Goal: Information Seeking & Learning: Learn about a topic

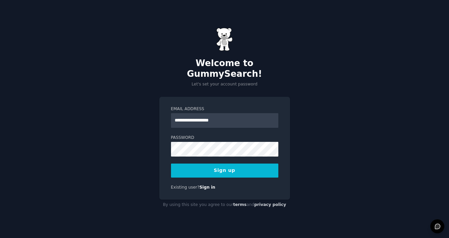
type input "**********"
click at [209, 165] on button "Sign up" at bounding box center [224, 170] width 107 height 14
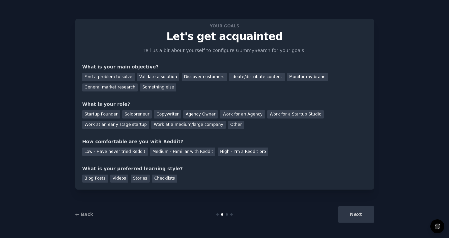
scroll to position [1, 0]
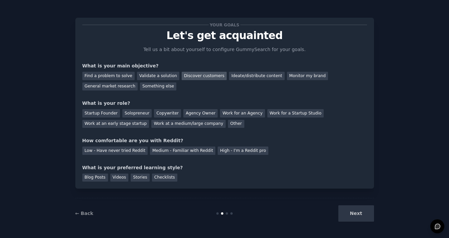
click at [187, 73] on div "Discover customers" at bounding box center [204, 76] width 45 height 8
click at [116, 87] on div "General market research" at bounding box center [110, 86] width 56 height 8
click at [192, 73] on div "Discover customers" at bounding box center [204, 76] width 45 height 8
click at [125, 123] on div "Work at an early stage startup" at bounding box center [115, 124] width 67 height 8
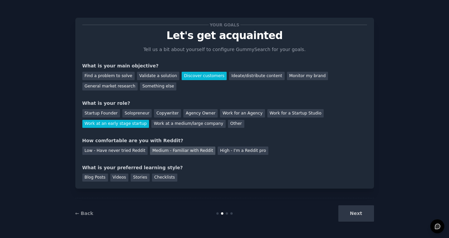
click at [151, 148] on div "Medium - Familiar with Reddit" at bounding box center [182, 150] width 65 height 8
click at [136, 177] on div "Stories" at bounding box center [140, 177] width 19 height 8
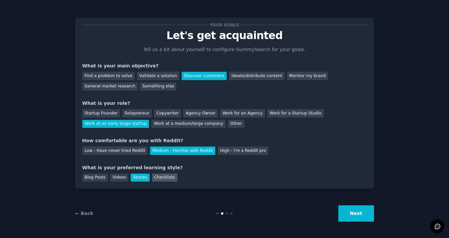
click at [156, 175] on div "Checklists" at bounding box center [164, 177] width 25 height 8
click at [117, 177] on div "Videos" at bounding box center [119, 177] width 18 height 8
click at [159, 178] on div "Checklists" at bounding box center [164, 177] width 25 height 8
click at [361, 214] on button "Next" at bounding box center [357, 213] width 36 height 16
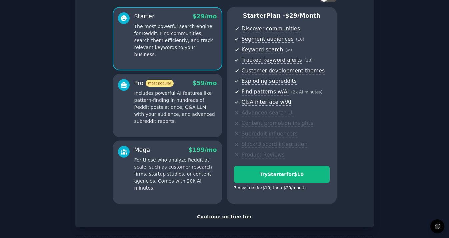
scroll to position [59, 0]
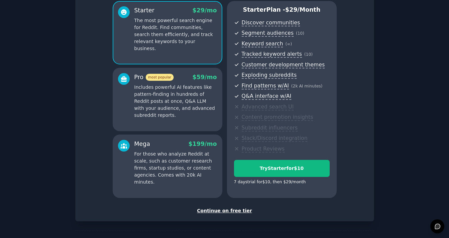
click at [232, 210] on div "Continue on free tier" at bounding box center [224, 210] width 285 height 7
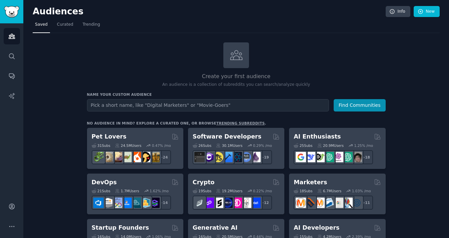
click at [200, 103] on input "text" at bounding box center [208, 105] width 242 height 12
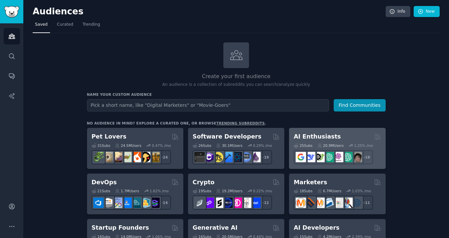
click at [311, 137] on h2 "AI Enthusiasts" at bounding box center [317, 136] width 47 height 8
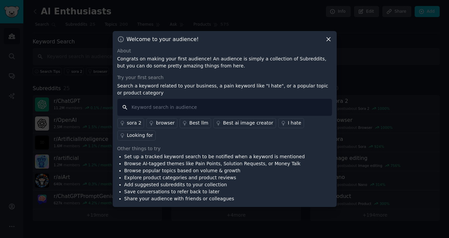
click at [204, 105] on input "text" at bounding box center [224, 107] width 215 height 17
type input "openart"
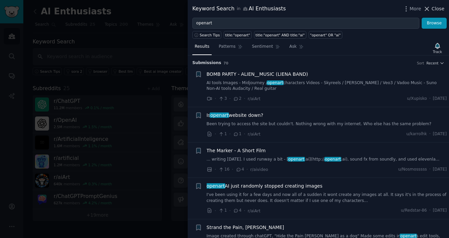
click at [440, 10] on span "Close" at bounding box center [438, 8] width 13 height 7
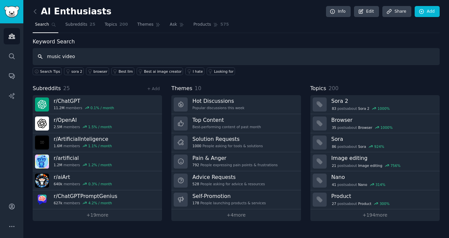
type input "music video"
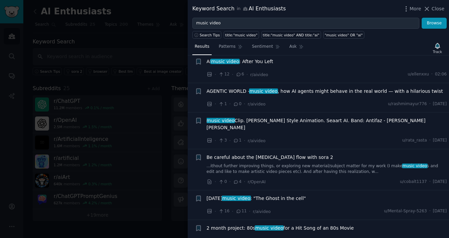
scroll to position [127, 0]
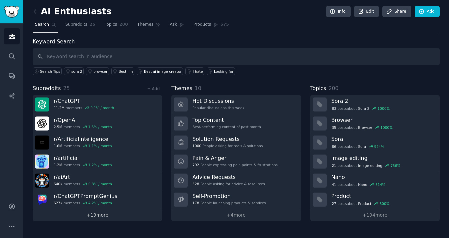
click at [113, 216] on link "+ 19 more" at bounding box center [97, 215] width 129 height 12
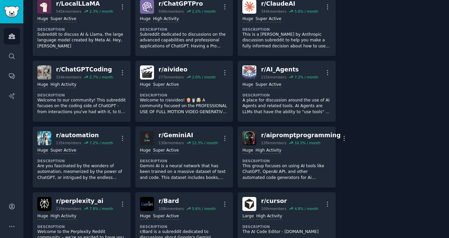
scroll to position [181, 0]
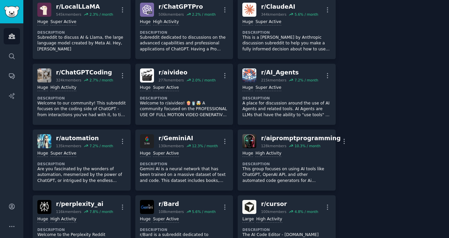
click at [169, 111] on p "Welcome to r/aivideo! 🍿🥤🤯 A community focused on the PROFESSIONAL USE OF FULL M…" at bounding box center [184, 109] width 89 height 18
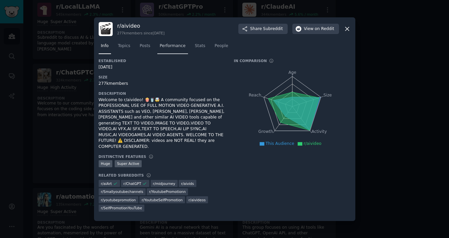
click at [175, 49] on span "Performance" at bounding box center [173, 46] width 26 height 6
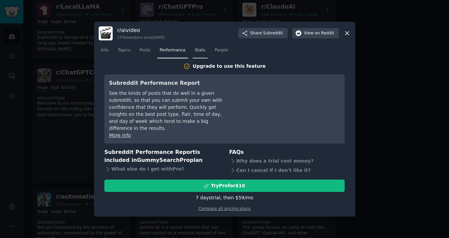
click at [200, 53] on span "Stats" at bounding box center [200, 50] width 10 height 6
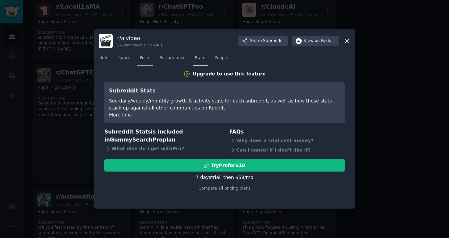
click at [146, 57] on span "Posts" at bounding box center [145, 58] width 11 height 6
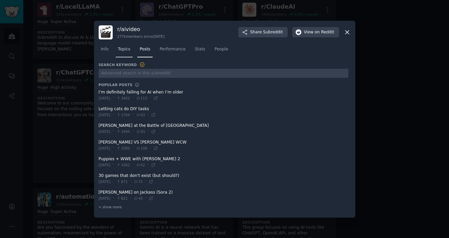
click at [126, 51] on span "Topics" at bounding box center [124, 49] width 12 height 6
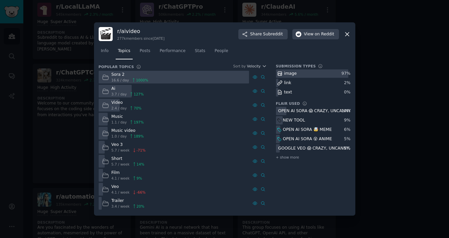
click at [345, 34] on icon at bounding box center [347, 34] width 7 height 7
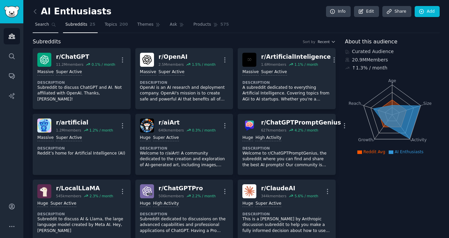
click at [51, 25] on icon at bounding box center [53, 24] width 5 height 5
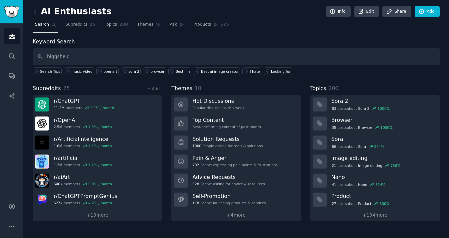
type input "higgsfield"
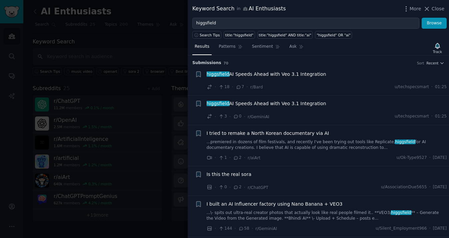
click at [291, 72] on span "higgsfield AI Speeds Ahead with Veo 3.1 Integration" at bounding box center [267, 74] width 120 height 7
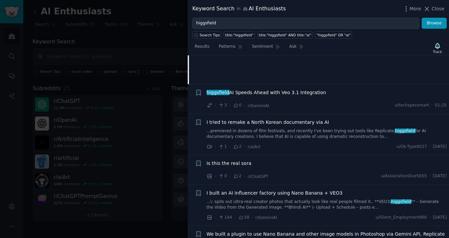
scroll to position [127, 0]
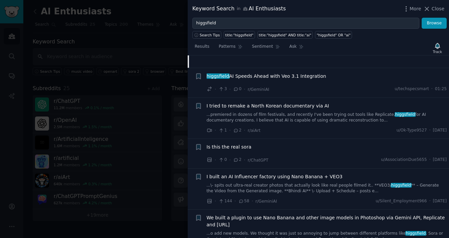
click at [300, 79] on span "higgsfield AI Speeds Ahead with Veo 3.1 Integration" at bounding box center [267, 76] width 120 height 7
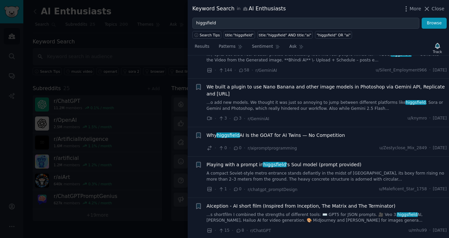
scroll to position [269, 0]
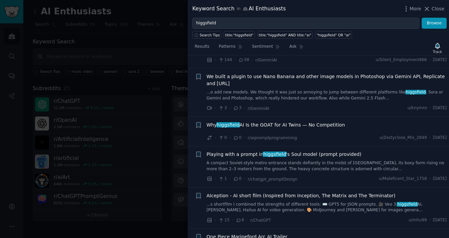
click at [300, 79] on span "We built a plugin to use Nano Banana and other image models in Photoshop via Ge…" at bounding box center [327, 80] width 241 height 14
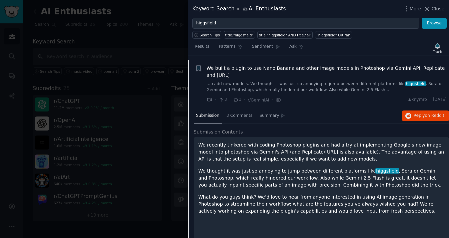
scroll to position [175, 0]
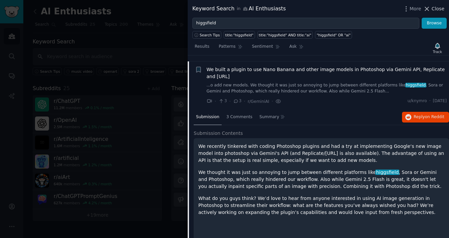
click at [438, 10] on span "Close" at bounding box center [438, 8] width 13 height 7
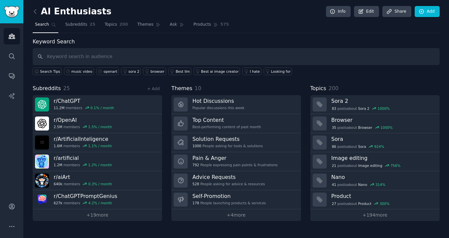
click at [272, 32] on nav "Search Subreddits 25 Topics 200 Themes Ask Products 575" at bounding box center [236, 26] width 407 height 14
click at [271, 39] on div "Keyword Search Search Tips music video openart sora 2 browser Best llm Best ai …" at bounding box center [236, 57] width 407 height 38
click at [259, 53] on input "text" at bounding box center [236, 56] width 407 height 17
type input "freepik"
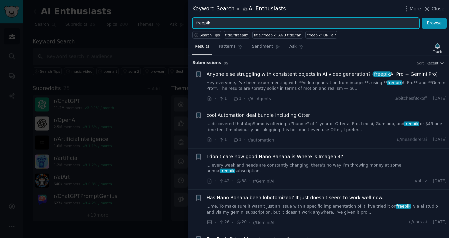
click at [293, 21] on input "freepik" at bounding box center [306, 23] width 227 height 11
type input "luma"
click at [422, 18] on button "Browse" at bounding box center [434, 23] width 25 height 11
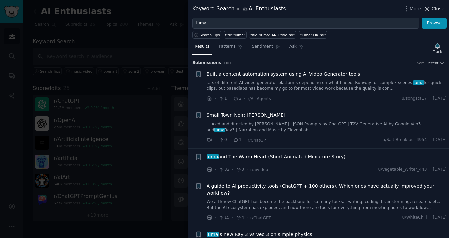
click at [433, 9] on span "Close" at bounding box center [438, 8] width 13 height 7
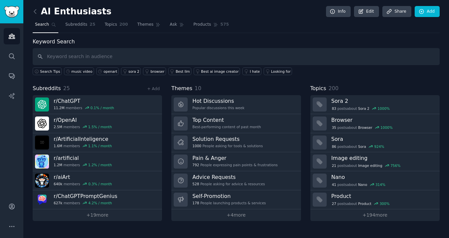
click at [310, 37] on div "AI Enthusiasts Info Edit Share Add Search Subreddits 25 Topics 200 Themes Ask P…" at bounding box center [236, 115] width 407 height 212
